Goal: Task Accomplishment & Management: Use online tool/utility

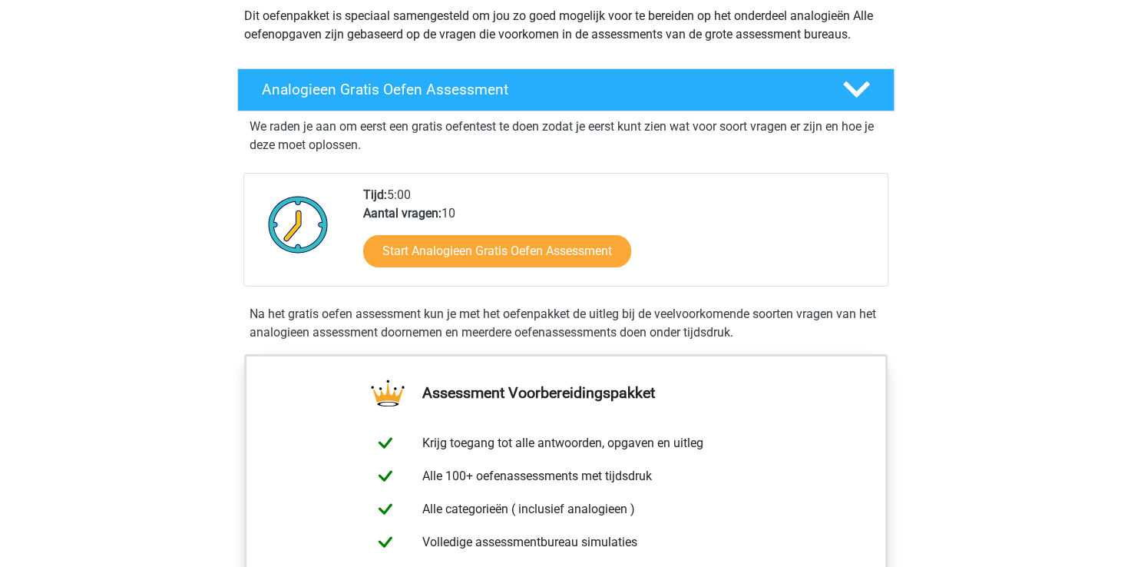
scroll to position [215, 0]
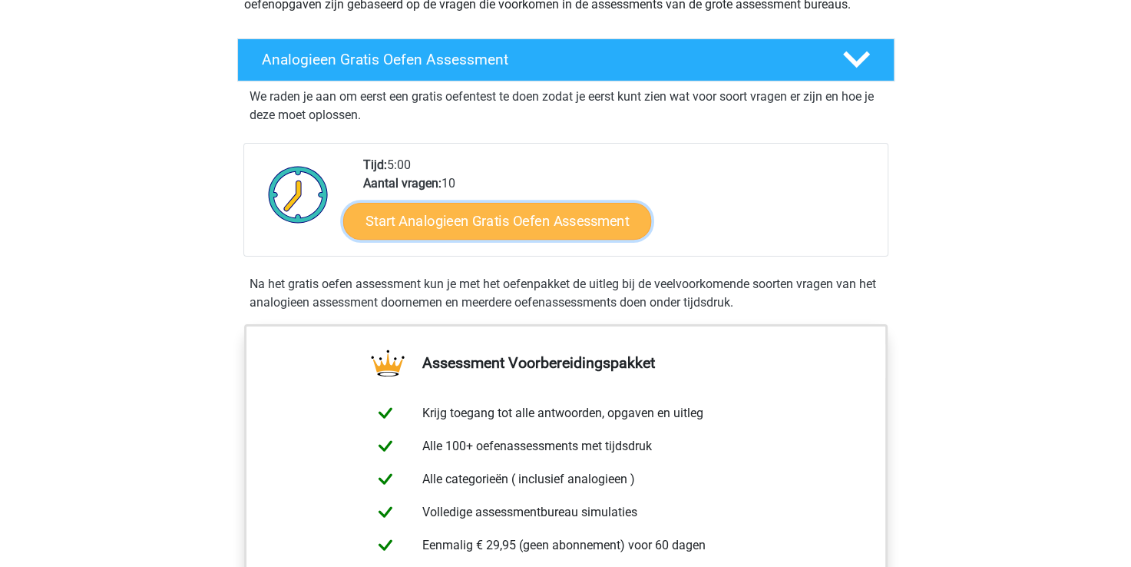
click at [587, 220] on link "Start Analogieen Gratis Oefen Assessment" at bounding box center [497, 220] width 308 height 37
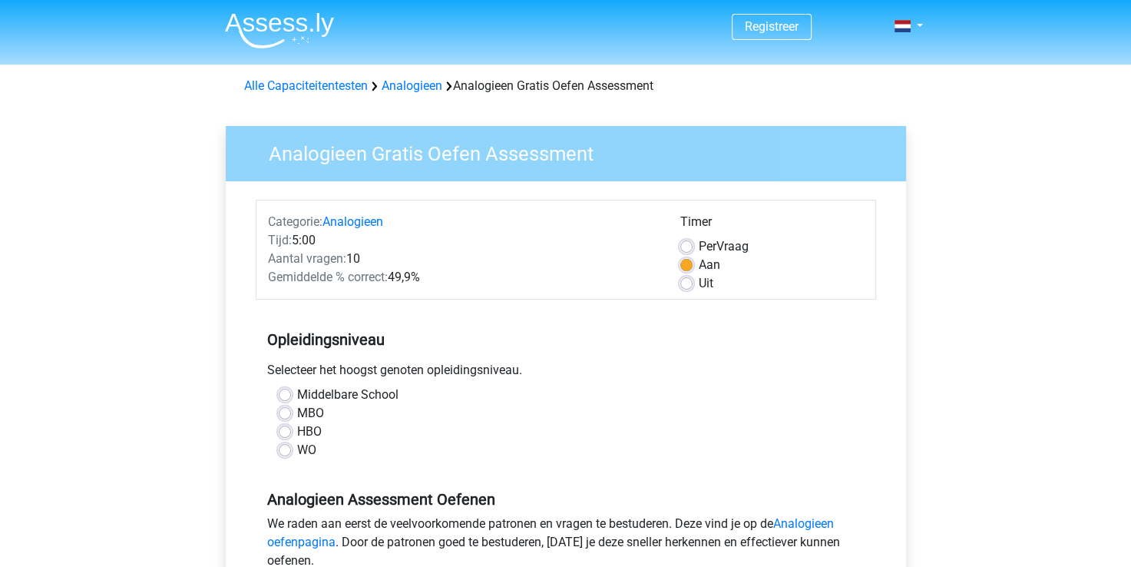
click at [304, 413] on label "MBO" at bounding box center [310, 413] width 27 height 18
click at [291, 413] on input "MBO" at bounding box center [285, 411] width 12 height 15
radio input "true"
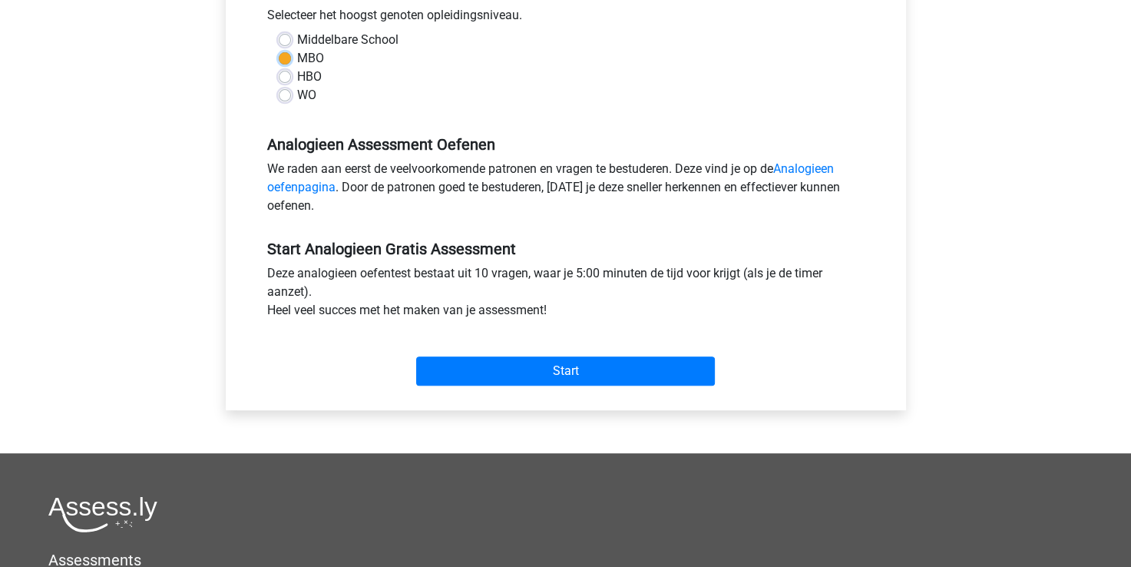
scroll to position [356, 0]
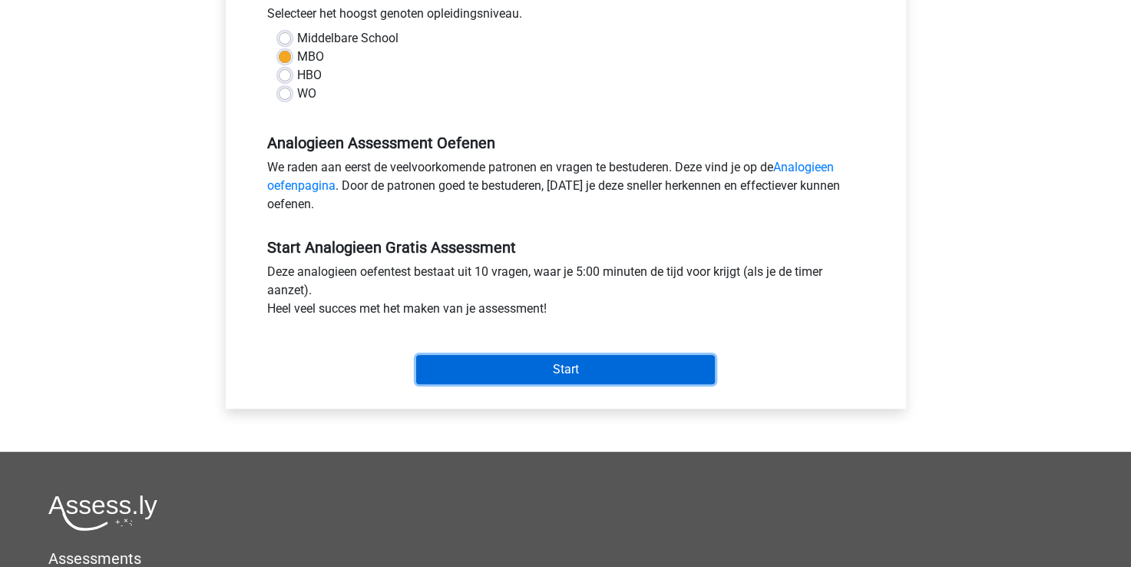
click at [590, 375] on input "Start" at bounding box center [565, 369] width 299 height 29
